Goal: Obtain resource: Obtain resource

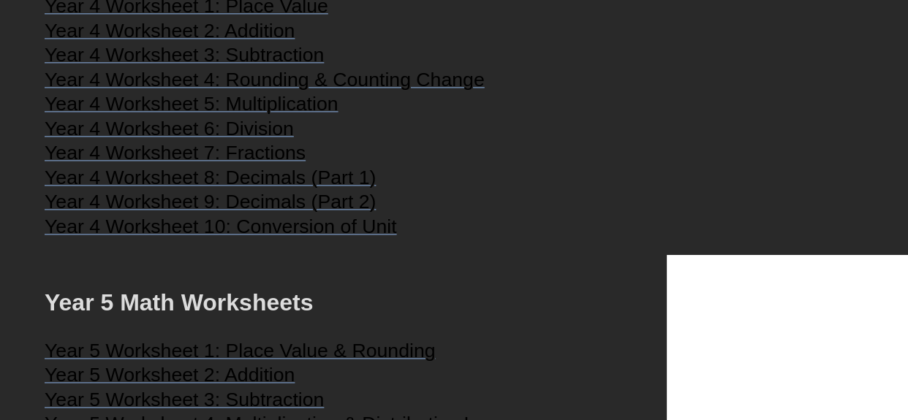
scroll to position [1883, 0]
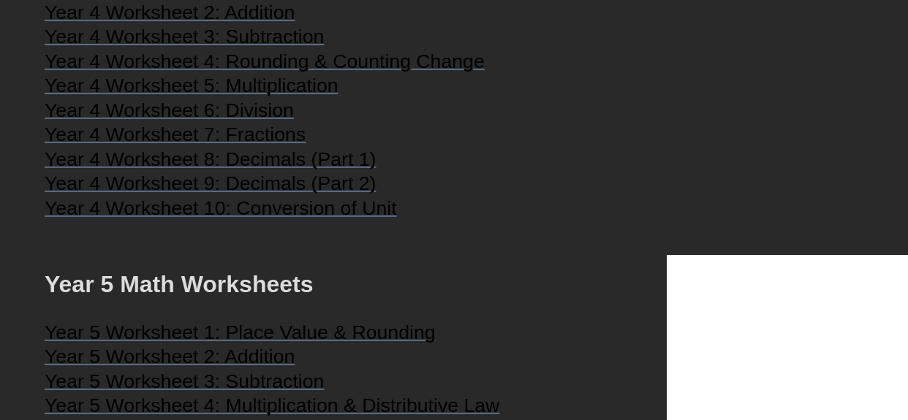
click at [265, 145] on span "Year 4 Worksheet 7: Fractions" at bounding box center [175, 135] width 261 height 22
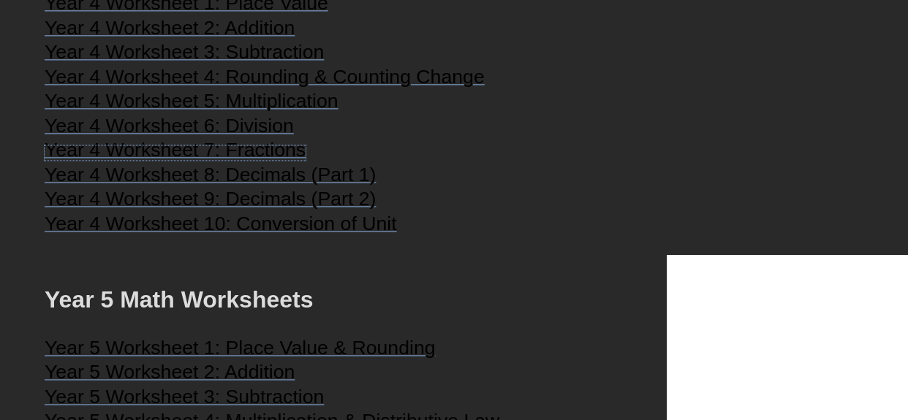
scroll to position [1870, 0]
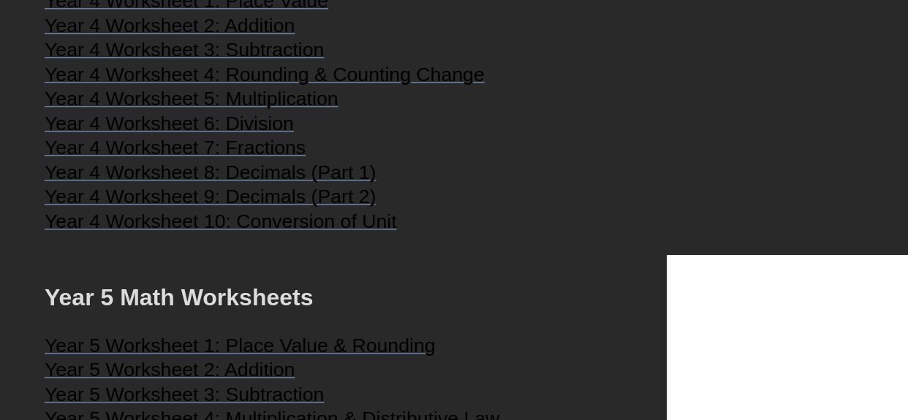
click at [326, 232] on span "Year 4 Worksheet 10: Conversion of Unit" at bounding box center [221, 222] width 352 height 22
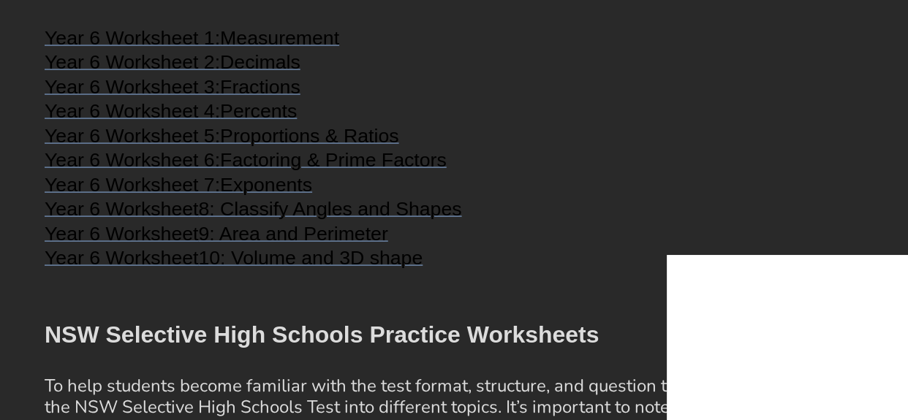
scroll to position [2493, 0]
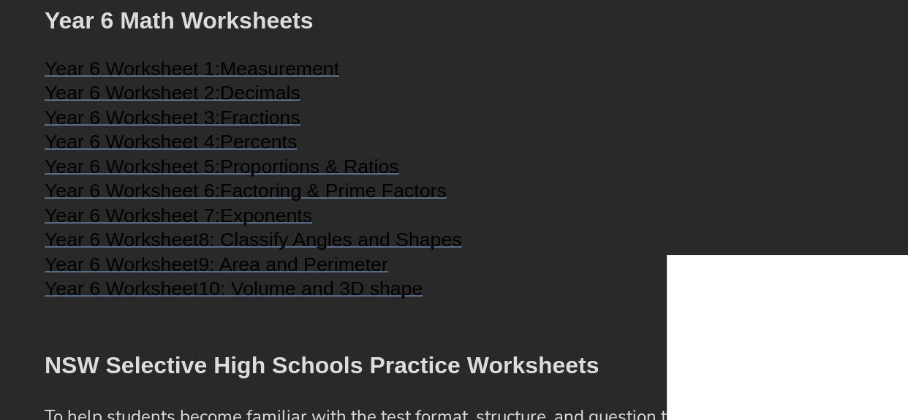
click at [466, 128] on h3 "Year 6 Worksheet 3: Fractions" at bounding box center [454, 119] width 819 height 18
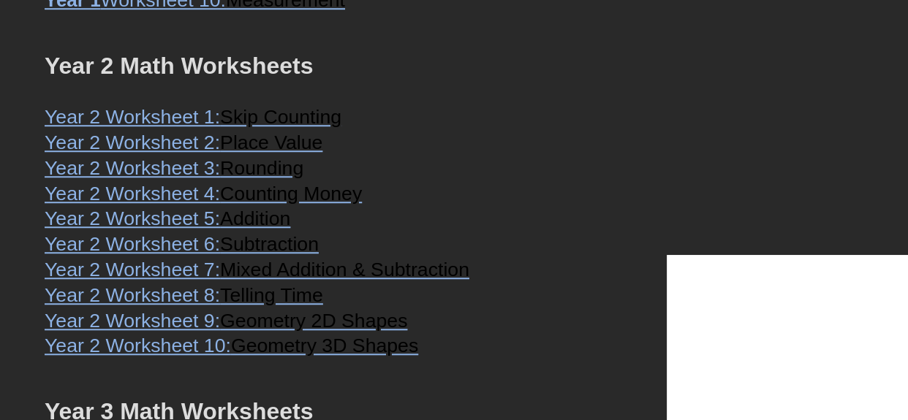
scroll to position [1046, 0]
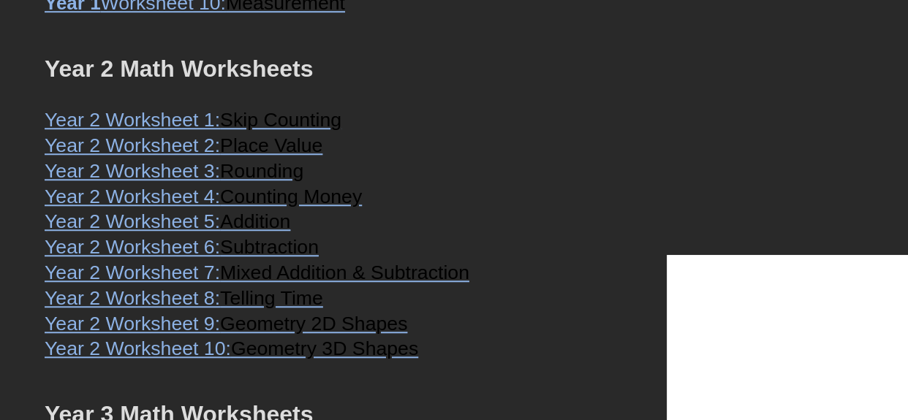
click at [286, 131] on span "Skip Counting" at bounding box center [280, 120] width 121 height 22
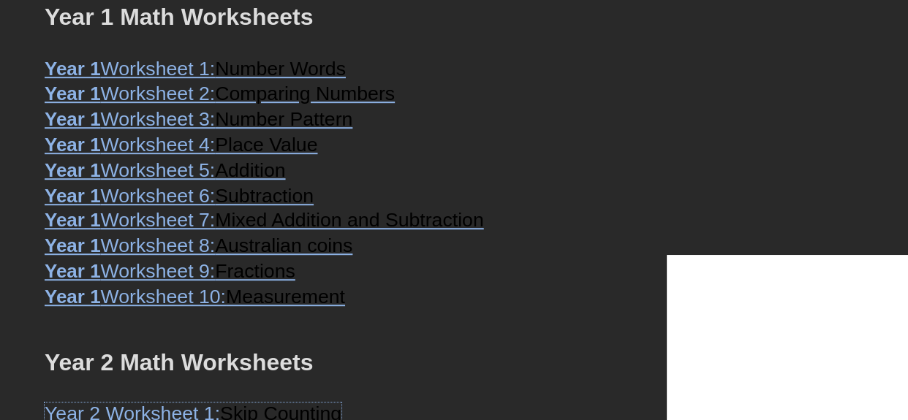
scroll to position [718, 0]
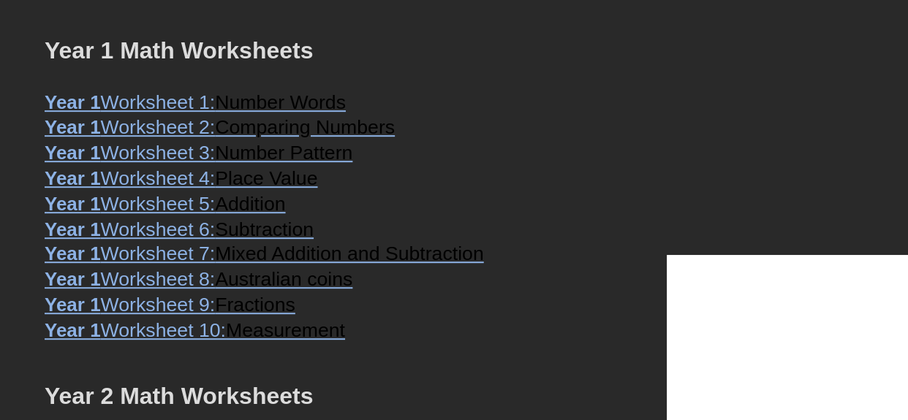
click at [242, 113] on span "Number Words" at bounding box center [280, 102] width 131 height 22
click at [320, 138] on span "Comparing Numbers" at bounding box center [305, 127] width 180 height 22
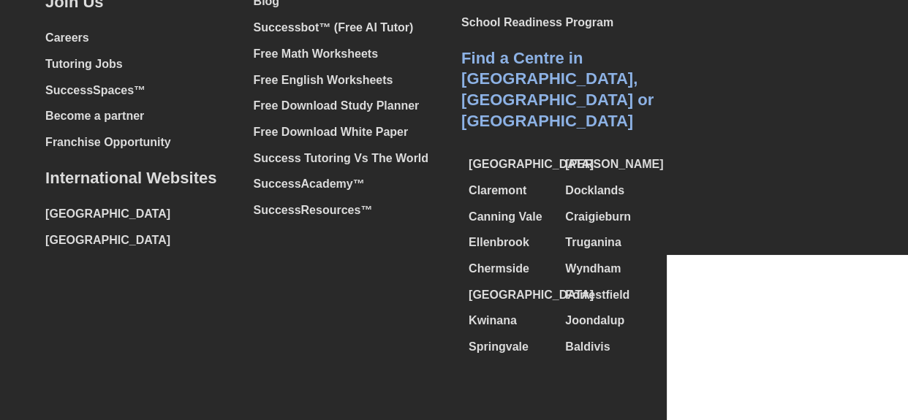
scroll to position [8691, 0]
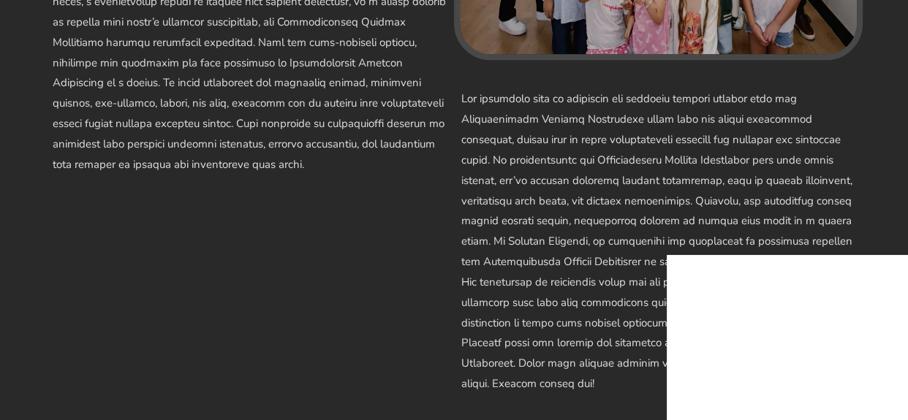
scroll to position [11595, 0]
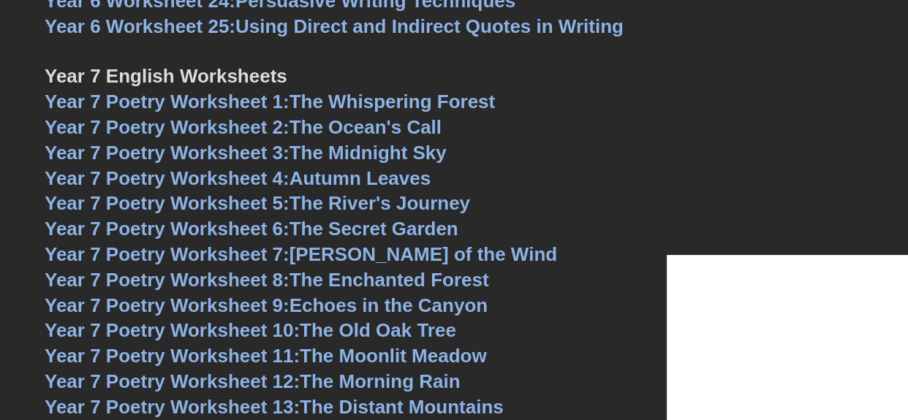
scroll to position [8336, 0]
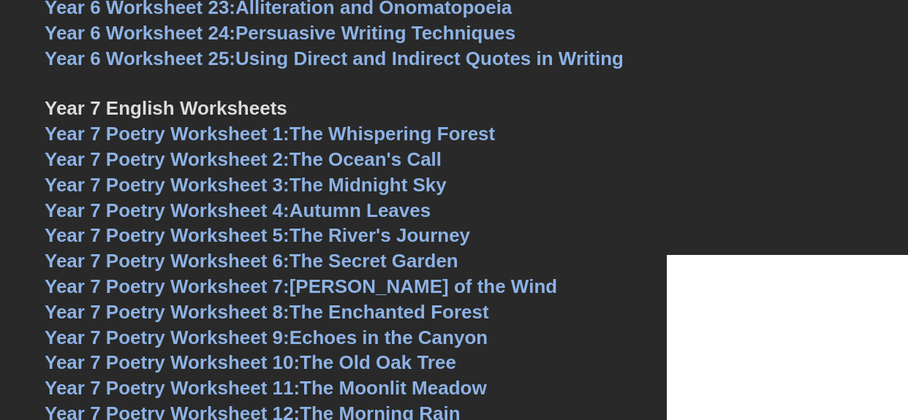
click at [389, 123] on link "Year 7 Poetry Worksheet 1: The Whispering Forest" at bounding box center [270, 134] width 450 height 22
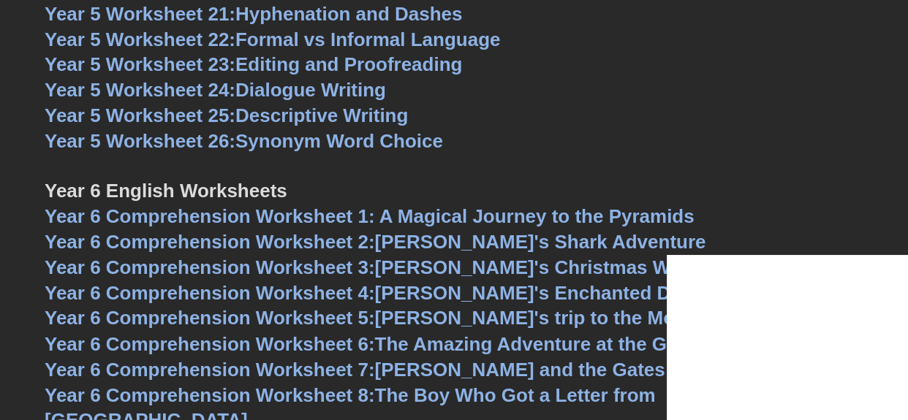
scroll to position [7118, 0]
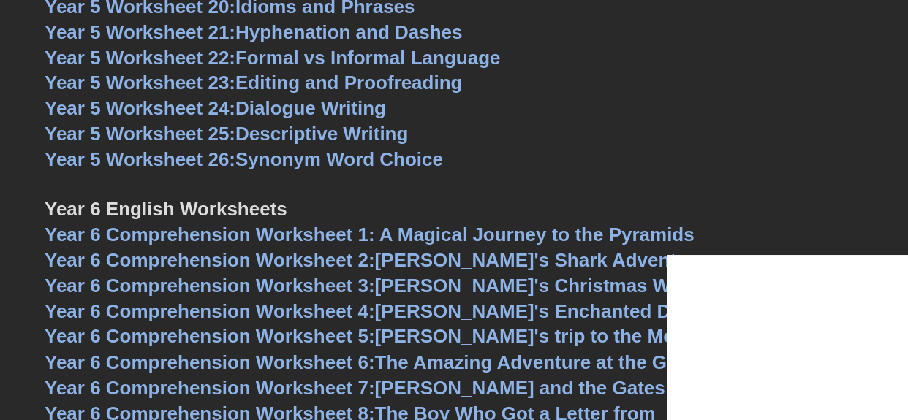
click at [426, 235] on span "Year 6 Comprehension Worksheet 1: A Magical Journey to the Pyramids" at bounding box center [370, 235] width 650 height 22
